Goal: Entertainment & Leisure: Consume media (video, audio)

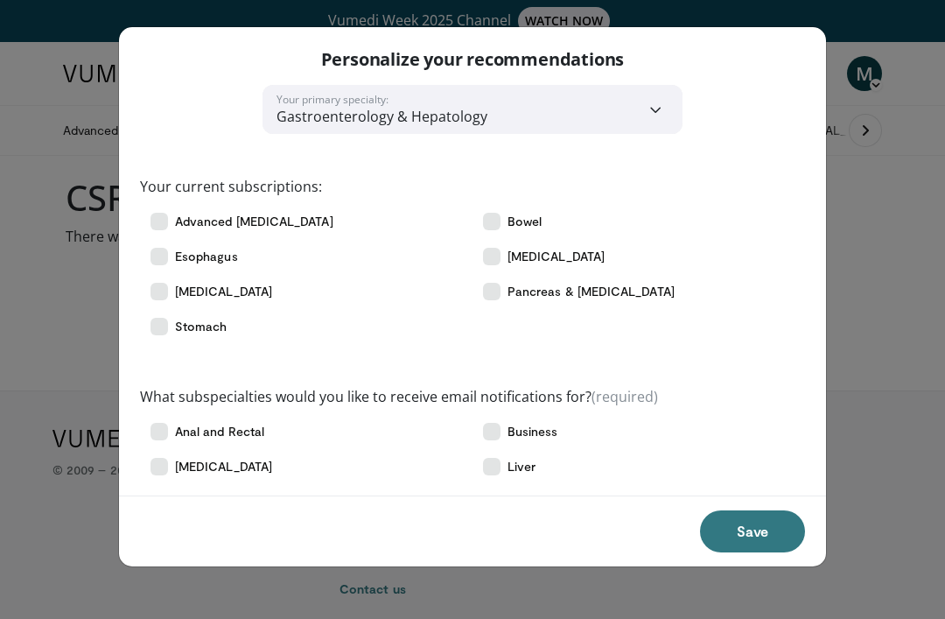
scroll to position [1, 0]
click at [768, 523] on button "Save" at bounding box center [752, 531] width 105 height 42
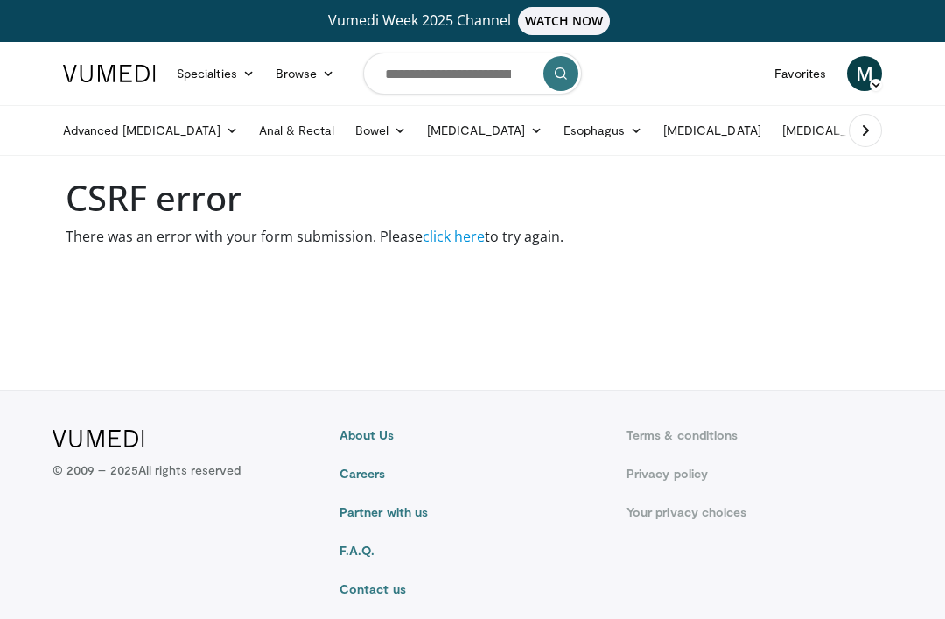
click at [461, 242] on link "click here" at bounding box center [454, 236] width 62 height 19
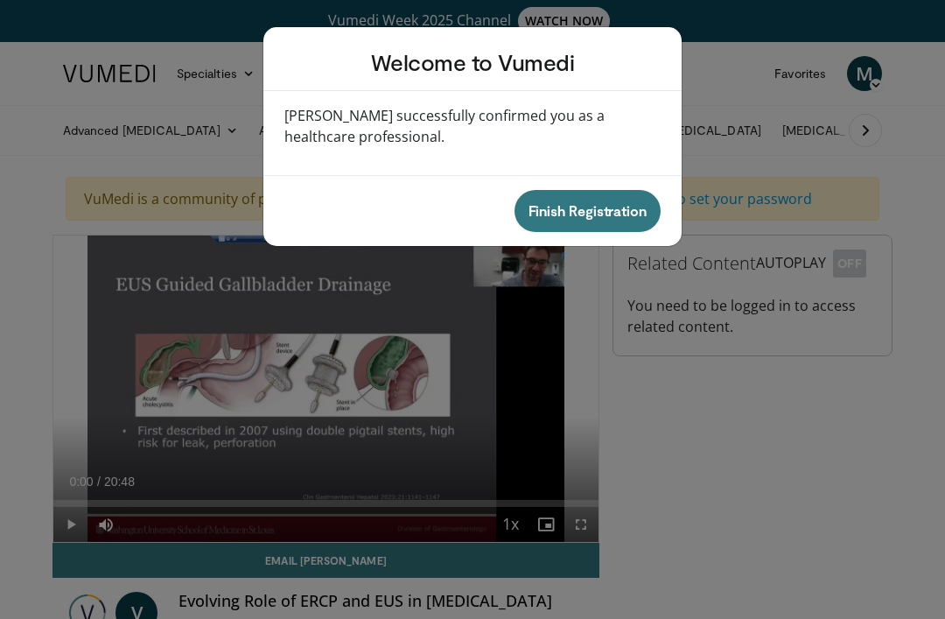
click at [68, 291] on div "Welcome to Vumedi Vumedi successfully confirmed you as a healthcare professiona…" at bounding box center [472, 309] width 945 height 619
click at [71, 519] on div "Welcome to Vumedi Vumedi successfully confirmed you as a healthcare professiona…" at bounding box center [472, 309] width 945 height 619
click at [601, 220] on button "Finish Registration" at bounding box center [588, 211] width 146 height 42
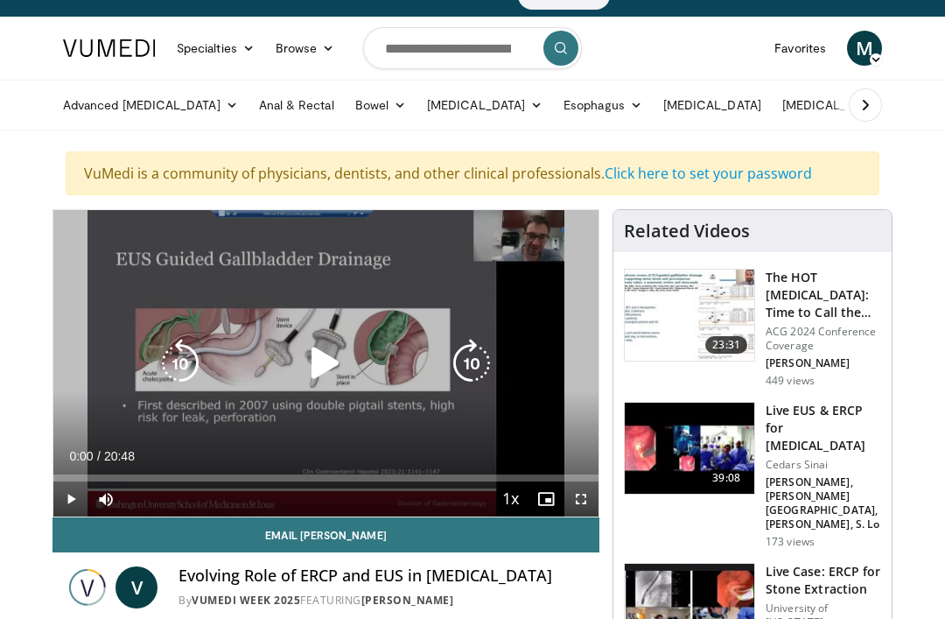
scroll to position [53, 0]
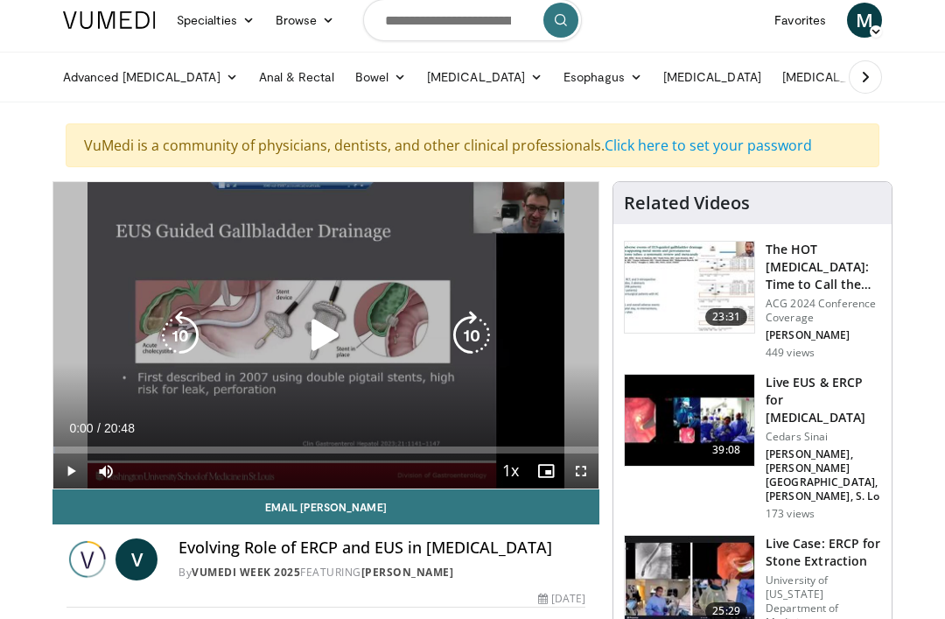
click at [322, 347] on icon "Video Player" at bounding box center [325, 335] width 49 height 49
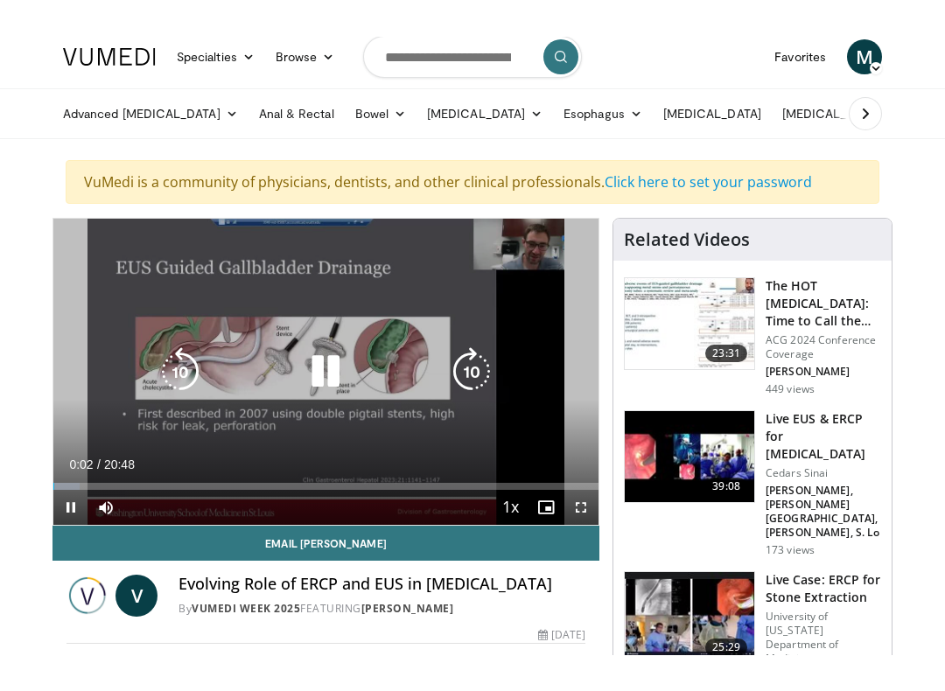
scroll to position [18, 0]
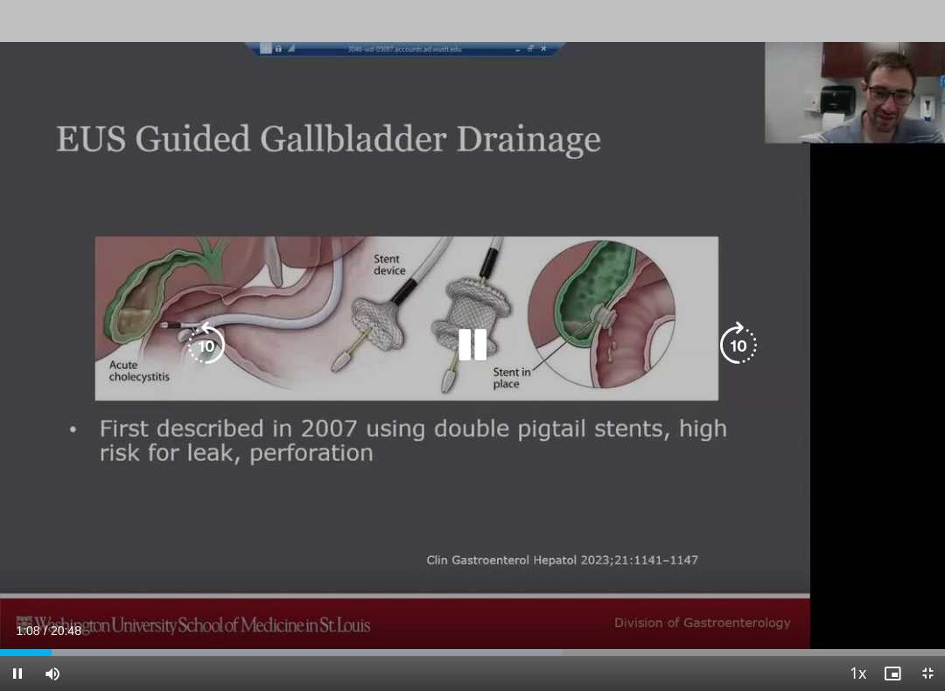
click at [460, 344] on icon "Video Player" at bounding box center [472, 345] width 49 height 49
click at [469, 340] on icon "Video Player" at bounding box center [472, 345] width 49 height 49
click at [466, 343] on icon "Video Player" at bounding box center [472, 345] width 49 height 49
click at [468, 334] on icon "Video Player" at bounding box center [472, 345] width 49 height 49
click at [461, 354] on icon "Video Player" at bounding box center [472, 345] width 49 height 49
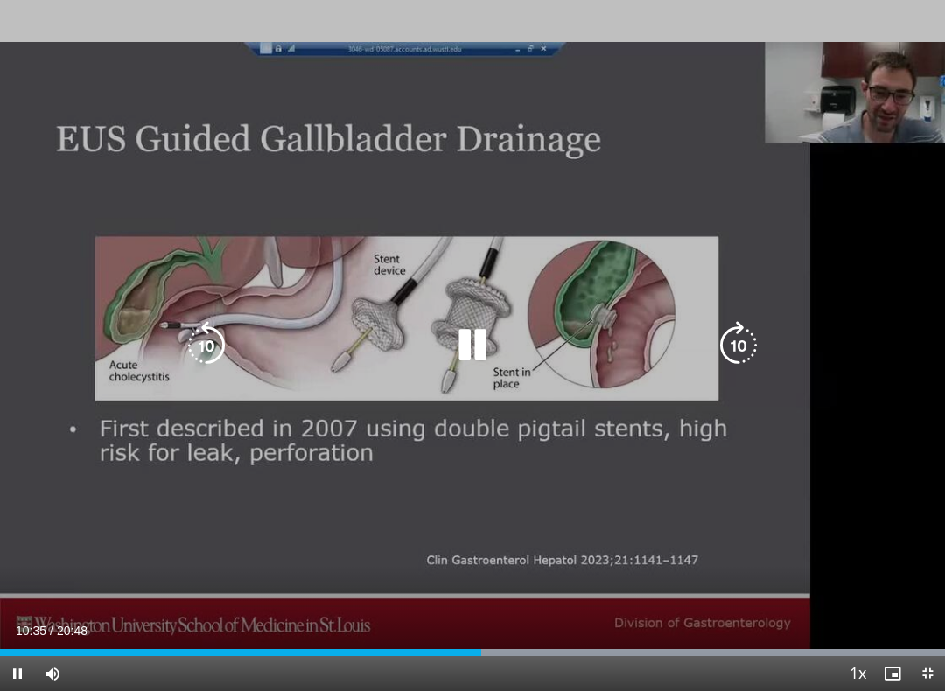
click at [460, 347] on icon "Video Player" at bounding box center [472, 345] width 49 height 49
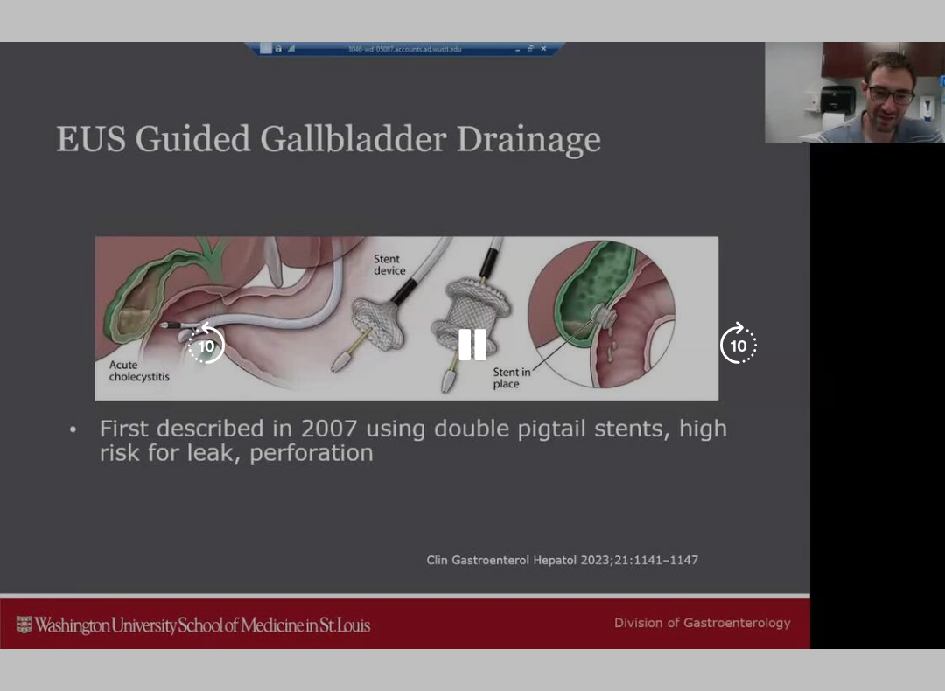
click at [448, 364] on icon "Video Player" at bounding box center [472, 345] width 49 height 49
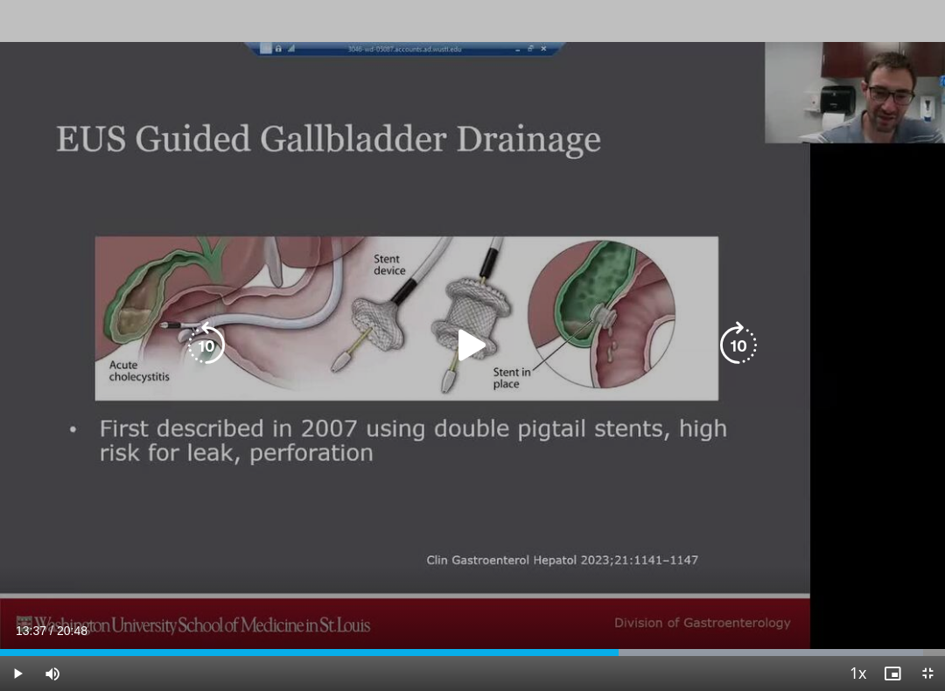
click at [470, 356] on icon "Video Player" at bounding box center [472, 345] width 49 height 49
click at [470, 350] on icon "Video Player" at bounding box center [472, 345] width 49 height 49
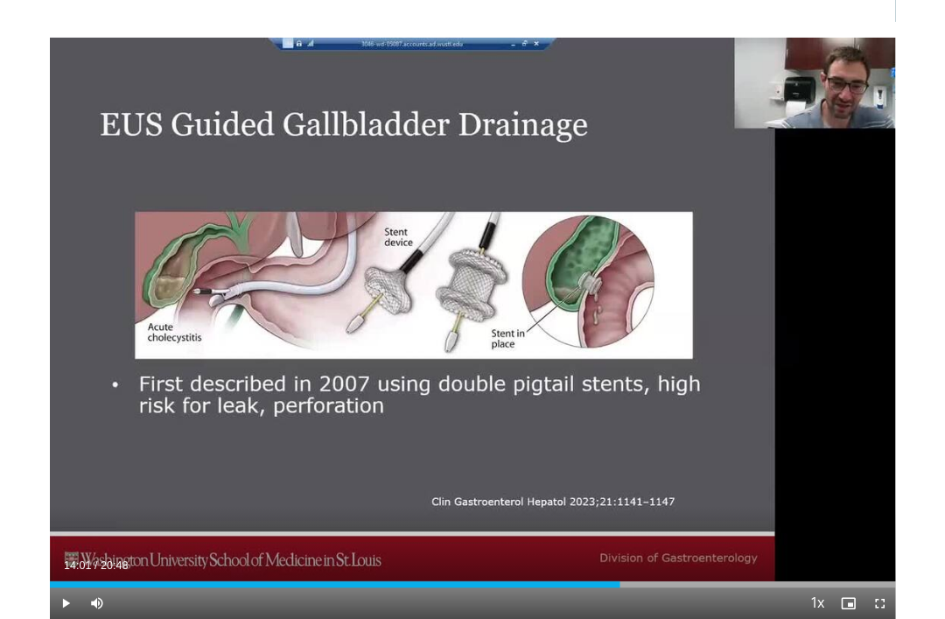
scroll to position [107, 0]
